Goal: Task Accomplishment & Management: Manage account settings

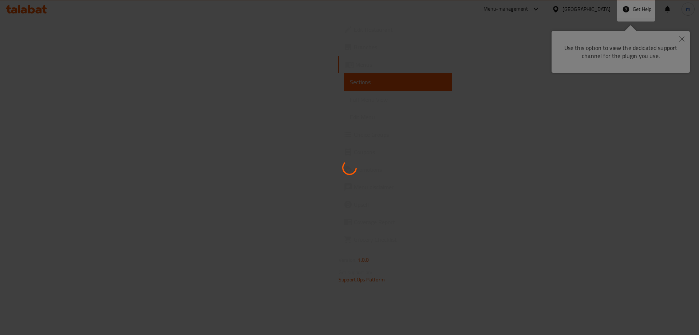
click at [668, 86] on div at bounding box center [349, 167] width 699 height 335
click at [681, 40] on div at bounding box center [349, 167] width 699 height 335
click at [494, 3] on div at bounding box center [349, 167] width 699 height 335
drag, startPoint x: 457, startPoint y: 71, endPoint x: 489, endPoint y: 71, distance: 32.8
click at [461, 71] on div at bounding box center [349, 167] width 699 height 335
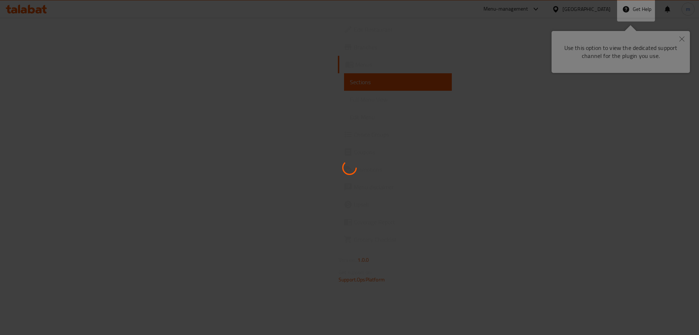
click at [679, 37] on div at bounding box center [349, 167] width 699 height 335
click at [683, 39] on div at bounding box center [349, 167] width 699 height 335
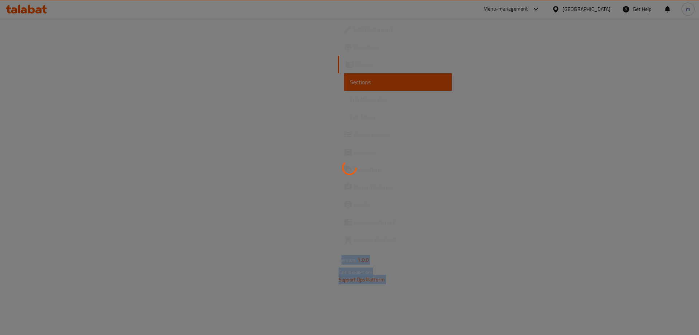
click at [480, 87] on div at bounding box center [349, 167] width 699 height 335
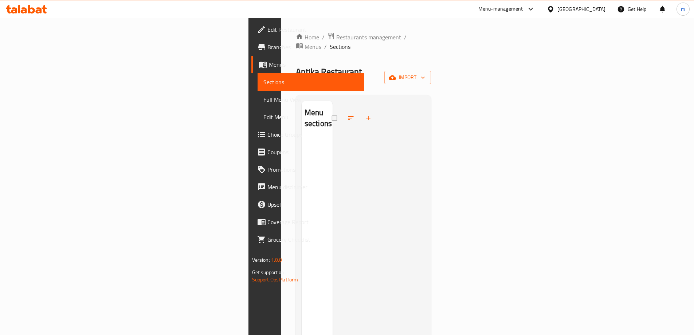
click at [601, 12] on div "[GEOGRAPHIC_DATA]" at bounding box center [581, 9] width 48 height 8
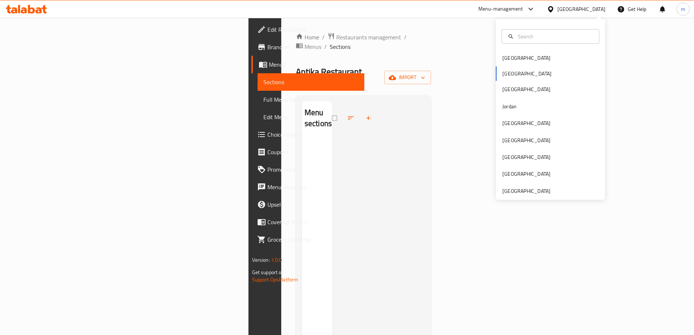
click at [601, 12] on div "[GEOGRAPHIC_DATA]" at bounding box center [581, 9] width 48 height 8
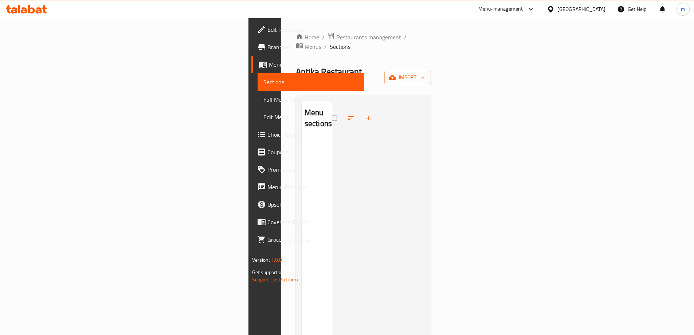
click at [267, 50] on span "Branches" at bounding box center [312, 47] width 91 height 9
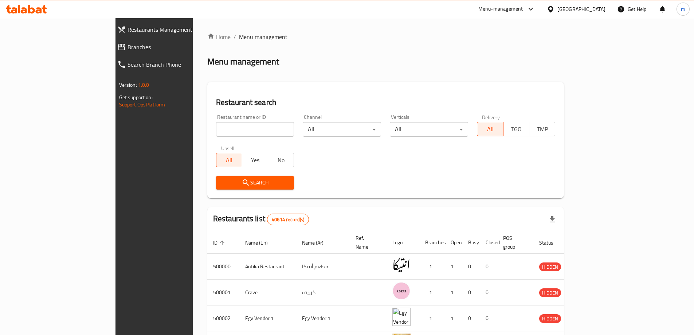
click at [127, 48] on span "Branches" at bounding box center [176, 47] width 98 height 9
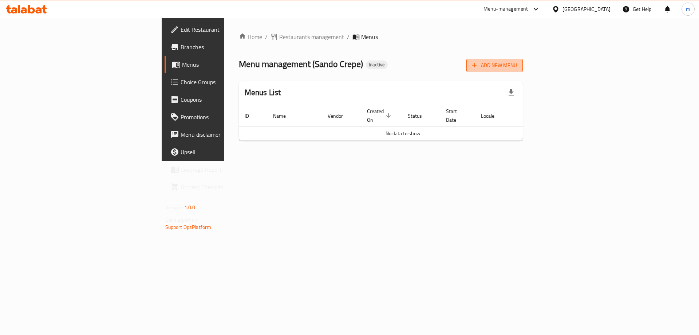
click at [523, 70] on button "Add New Menu" at bounding box center [494, 65] width 56 height 13
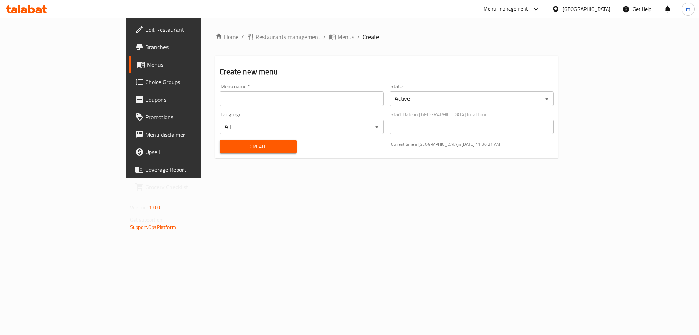
click at [277, 102] on input "text" at bounding box center [302, 98] width 164 height 15
paste input "ساندو كريب"
type input "ساندو كريب"
click at [220, 140] on button "Create" at bounding box center [258, 146] width 77 height 13
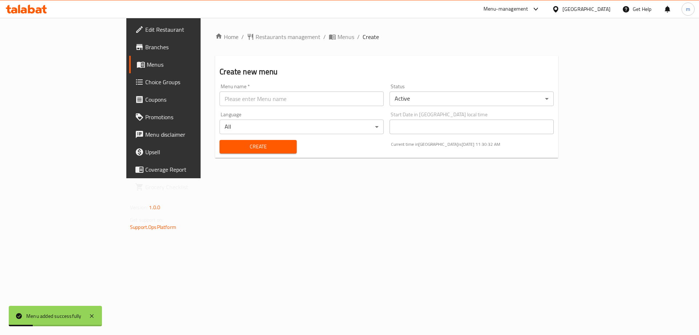
click at [147, 68] on span "Menus" at bounding box center [192, 64] width 91 height 9
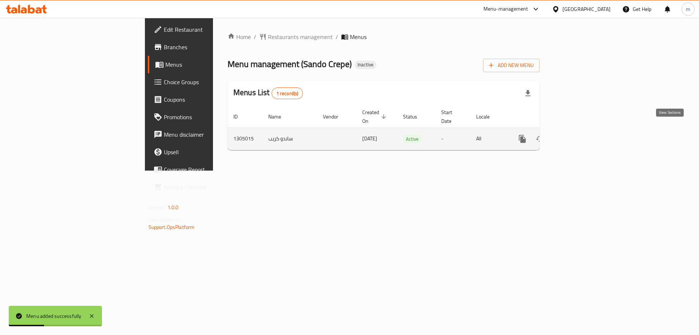
click at [579, 134] on icon "enhanced table" at bounding box center [575, 138] width 9 height 9
